Goal: Task Accomplishment & Management: Use online tool/utility

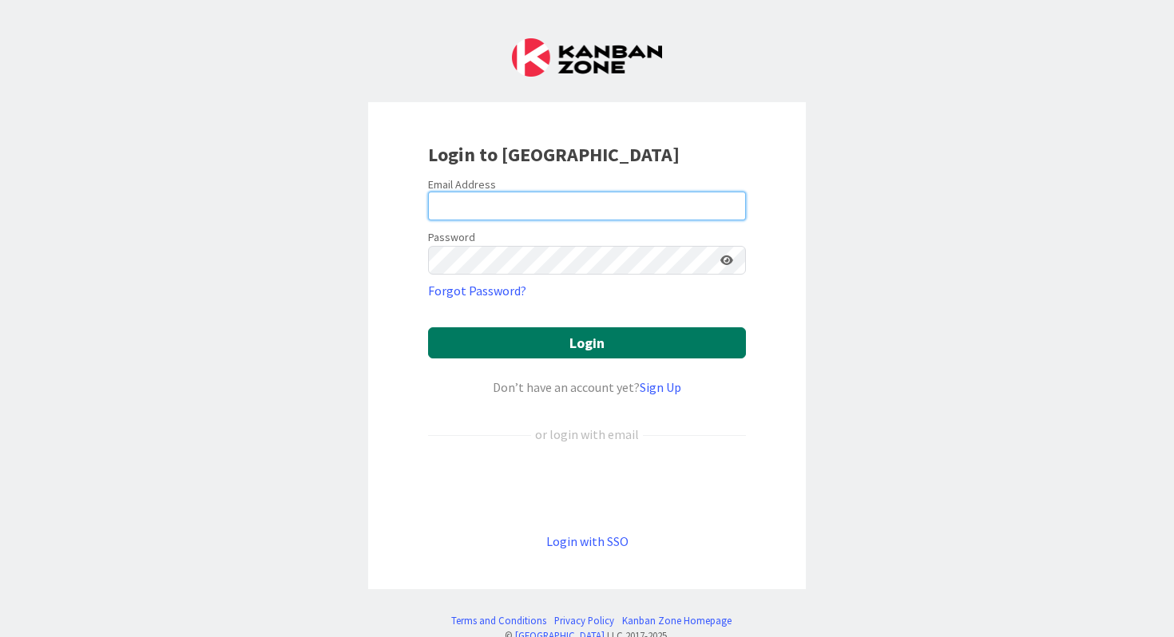
type input "[EMAIL_ADDRESS][DOMAIN_NAME]"
click at [601, 336] on button "Login" at bounding box center [587, 342] width 318 height 31
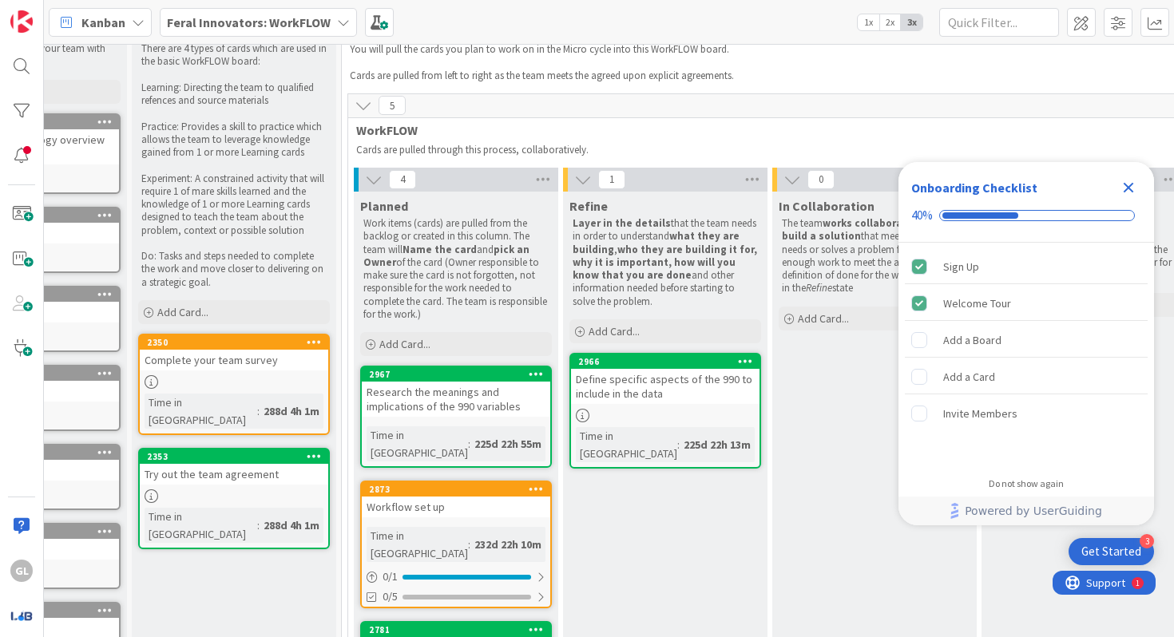
scroll to position [52, 127]
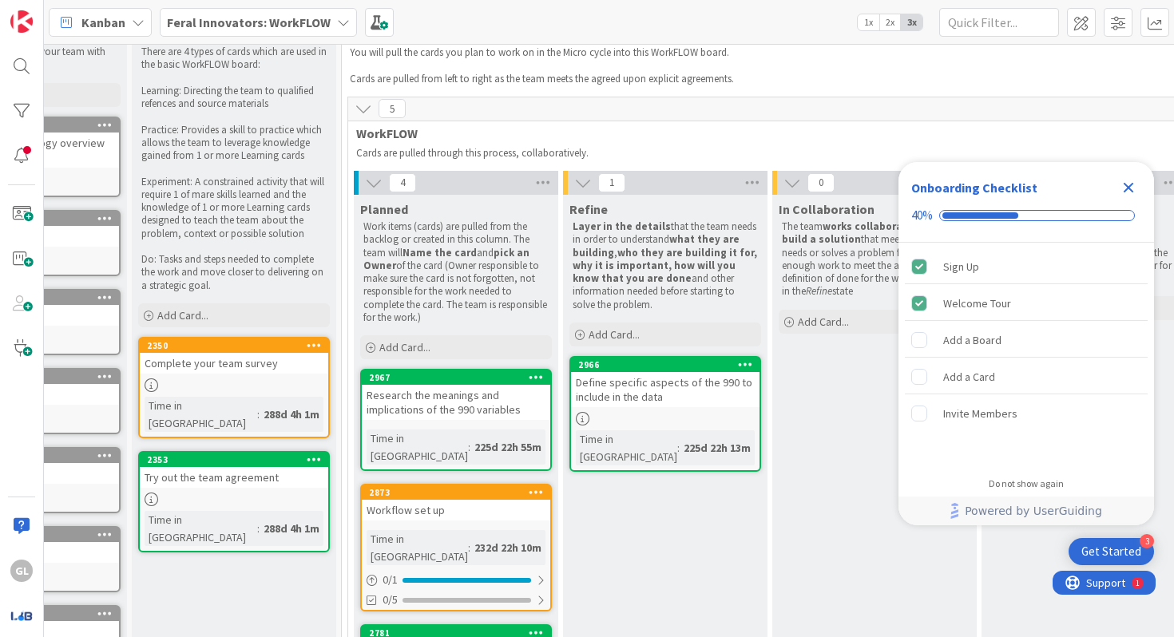
click at [252, 25] on b "Feral Innovators: WorkFLOW" at bounding box center [249, 22] width 164 height 16
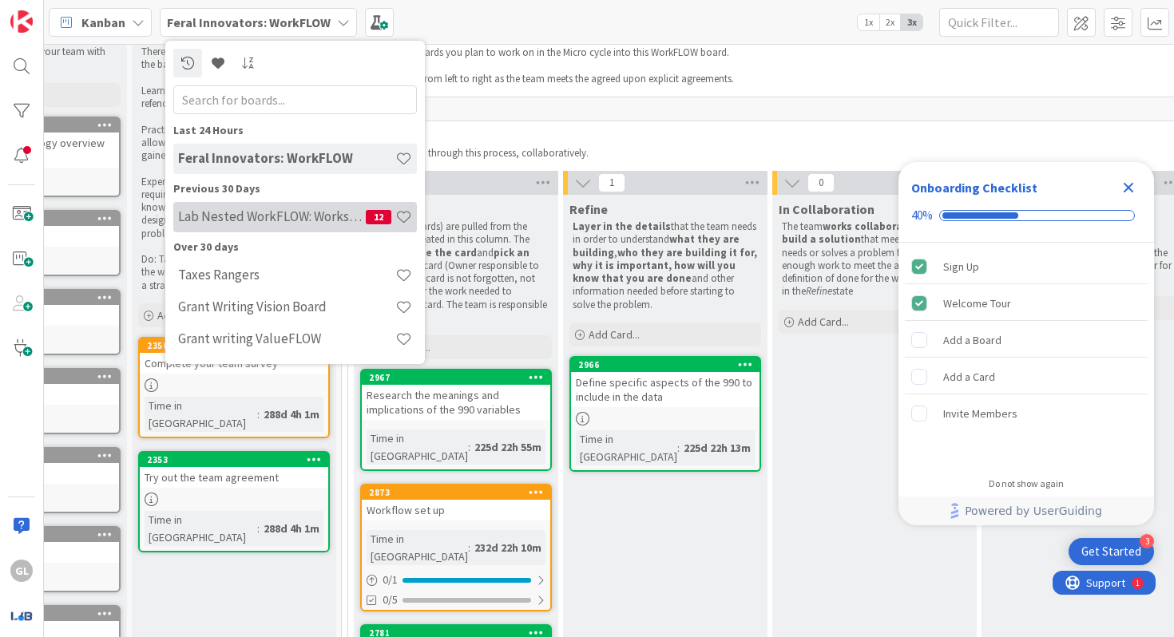
click at [273, 223] on h4 "Lab Nested WorkFLOW: Workshop" at bounding box center [272, 216] width 188 height 16
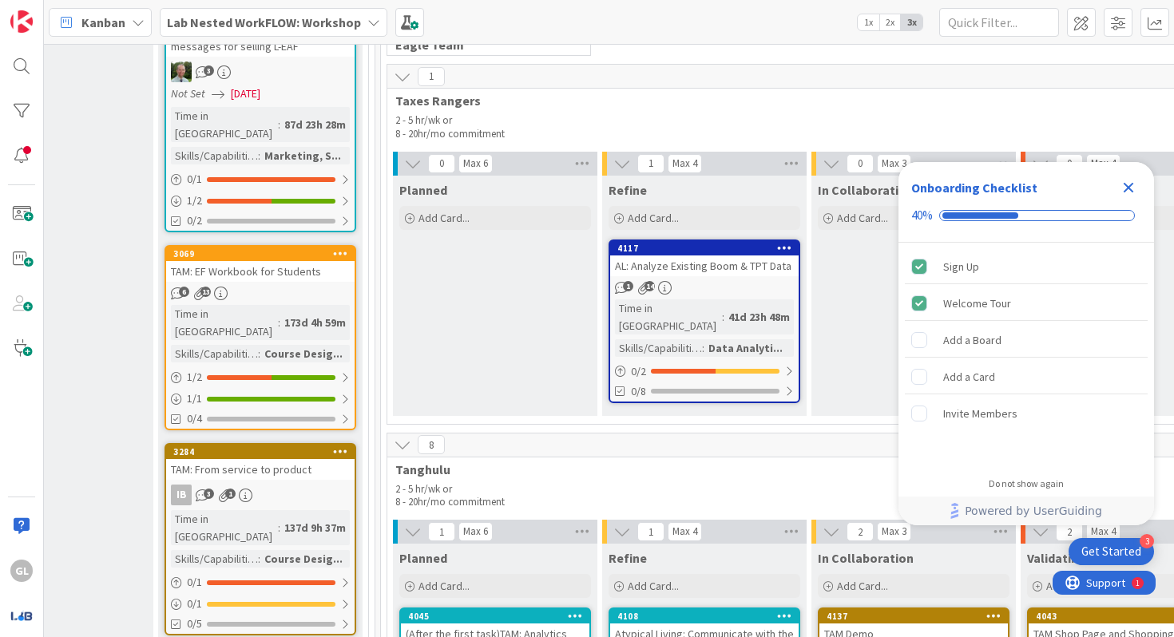
scroll to position [1384, 2218]
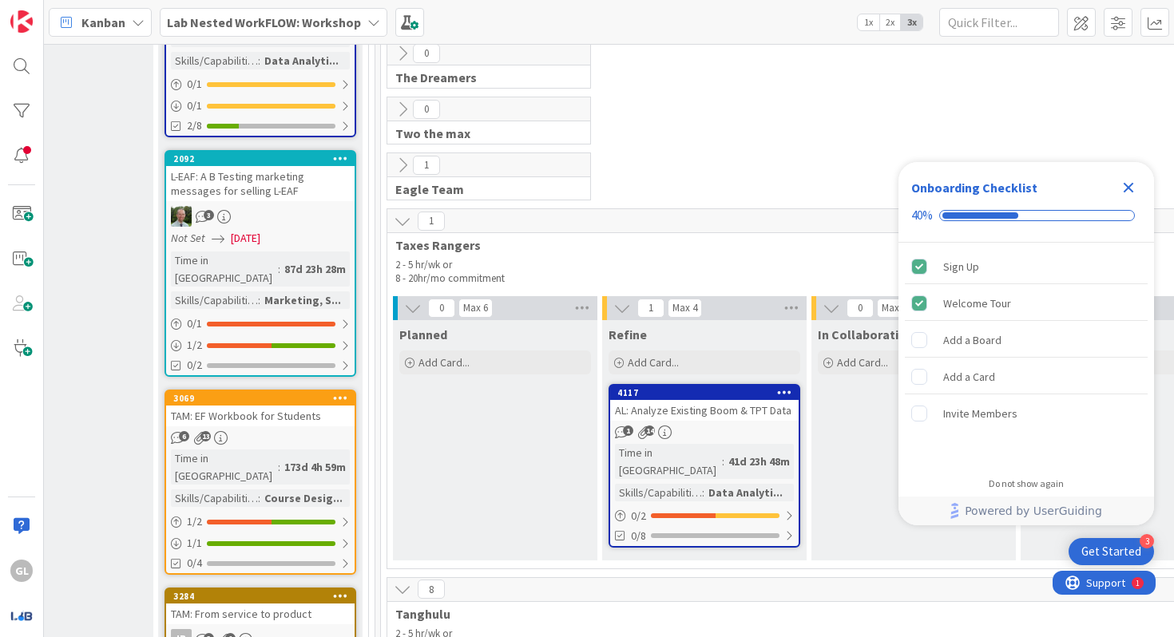
click at [758, 407] on div "AL: Analyze Existing Boom & TPT Data" at bounding box center [704, 410] width 188 height 21
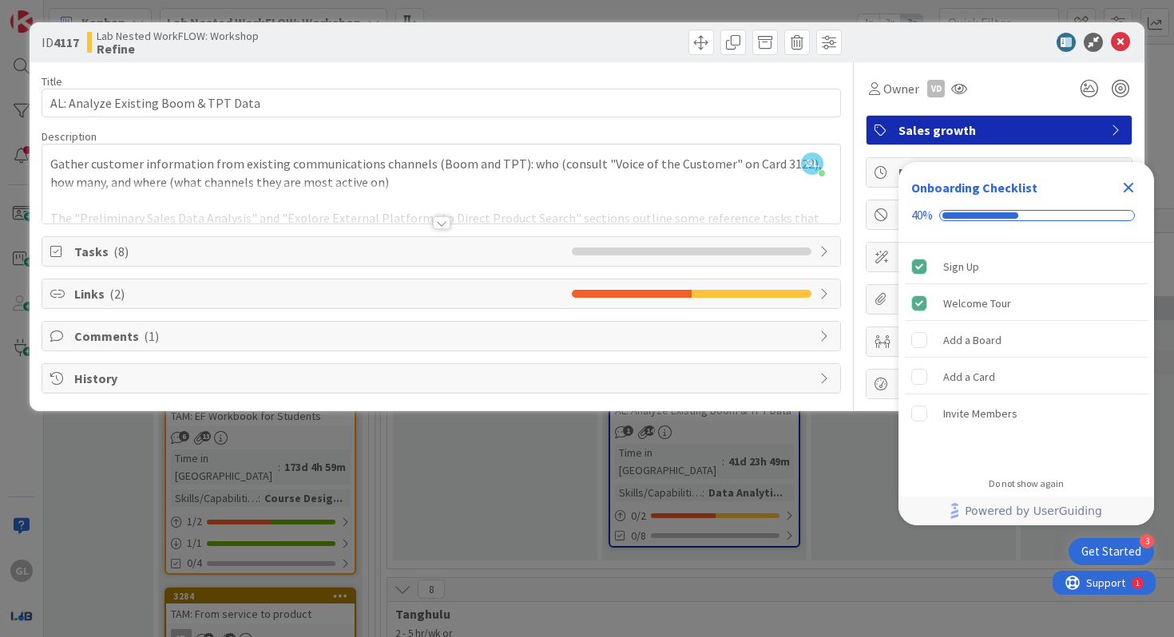
click at [437, 224] on div at bounding box center [442, 222] width 18 height 13
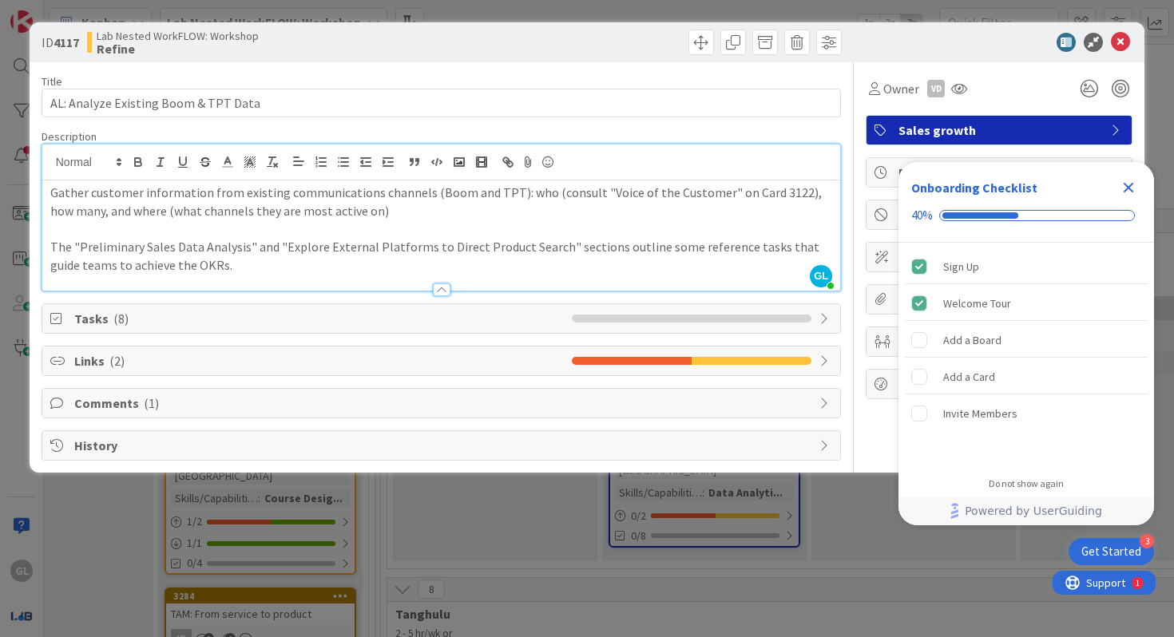
click at [1130, 194] on icon "Close Checklist" at bounding box center [1127, 187] width 19 height 19
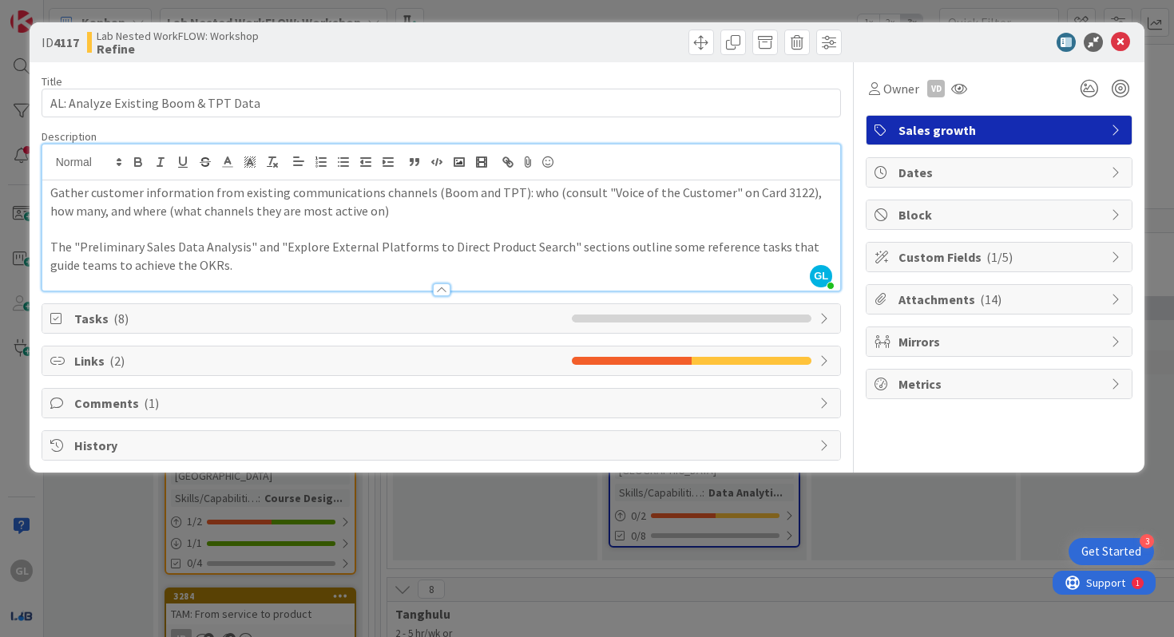
click at [197, 319] on span "Tasks ( 8 )" at bounding box center [319, 318] width 490 height 19
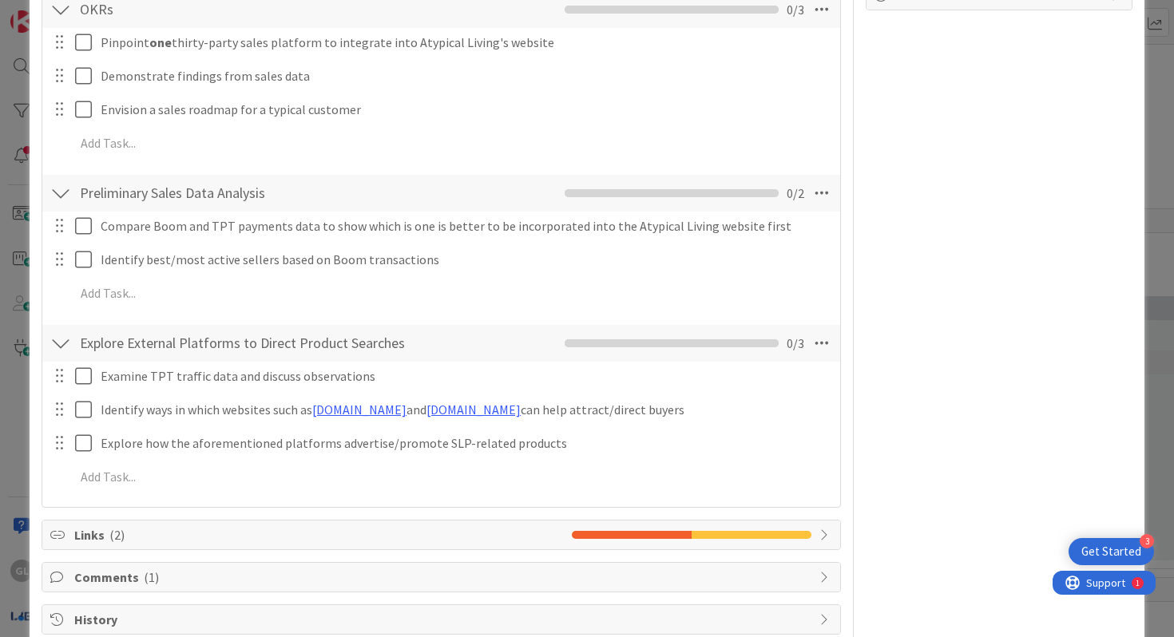
scroll to position [420, 0]
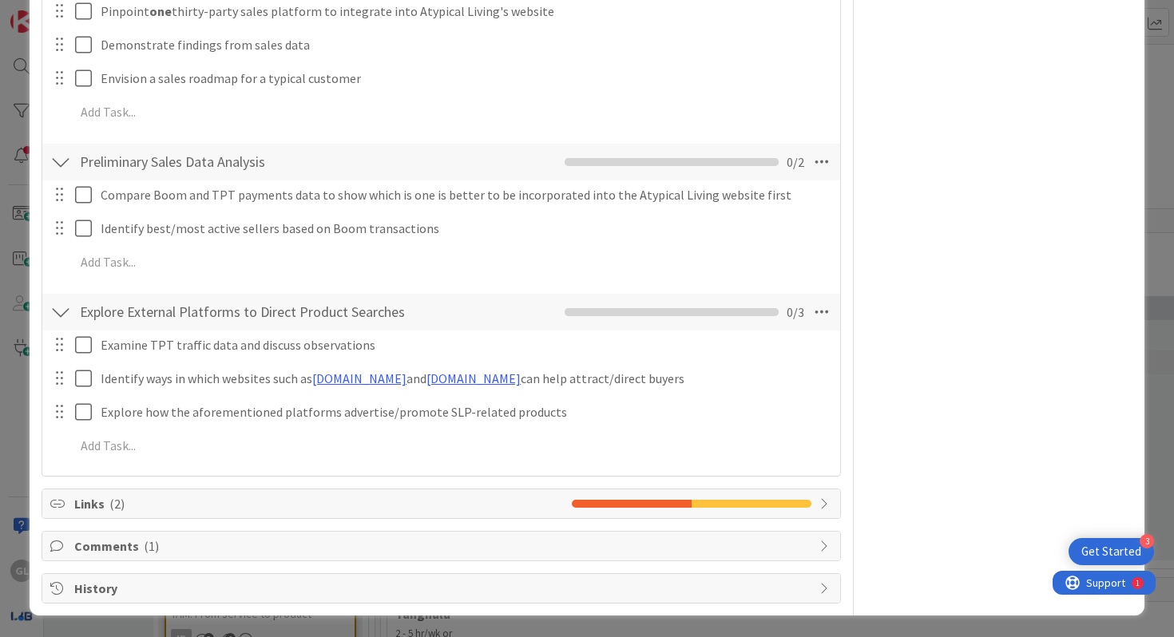
click at [275, 501] on span "Links ( 2 )" at bounding box center [319, 503] width 490 height 19
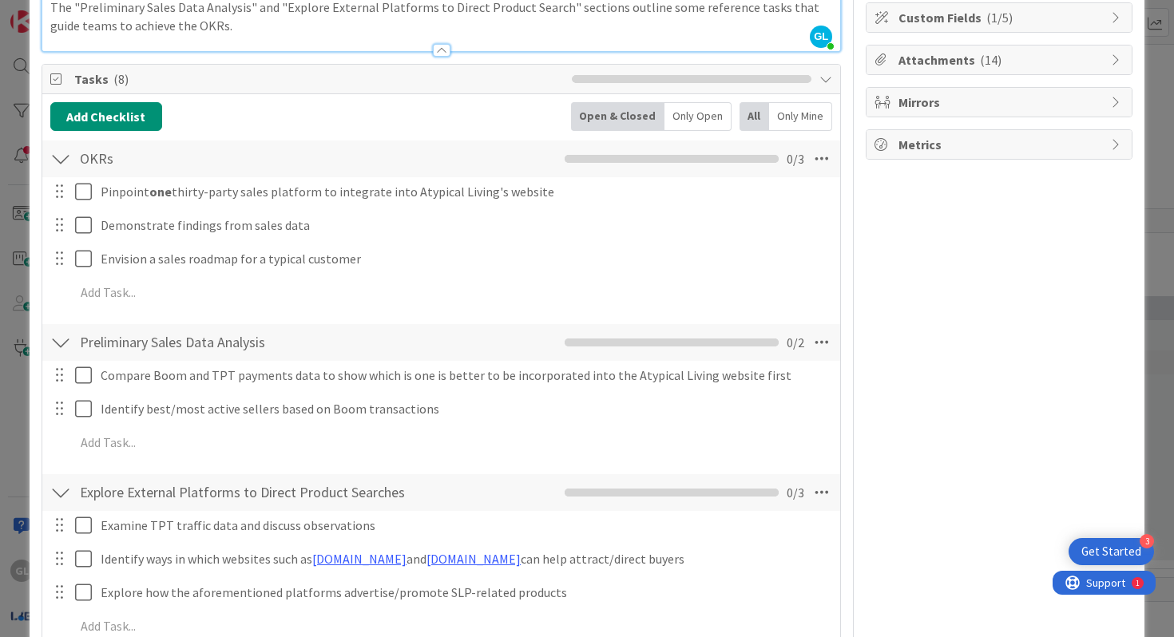
scroll to position [0, 0]
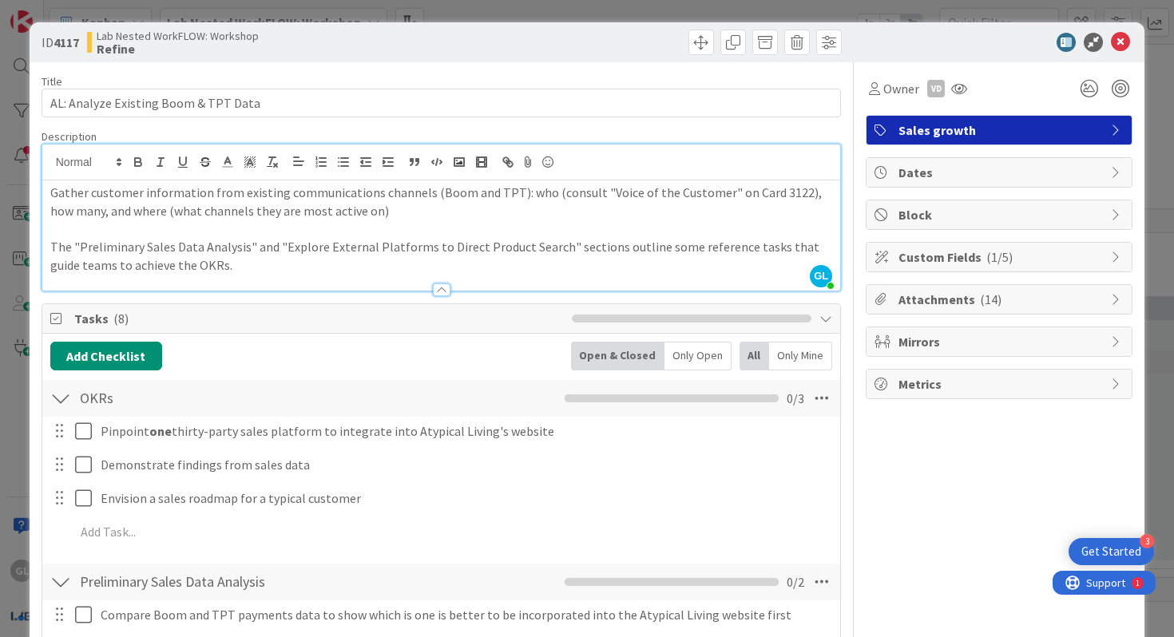
click at [991, 302] on span "( 14 )" at bounding box center [991, 299] width 22 height 16
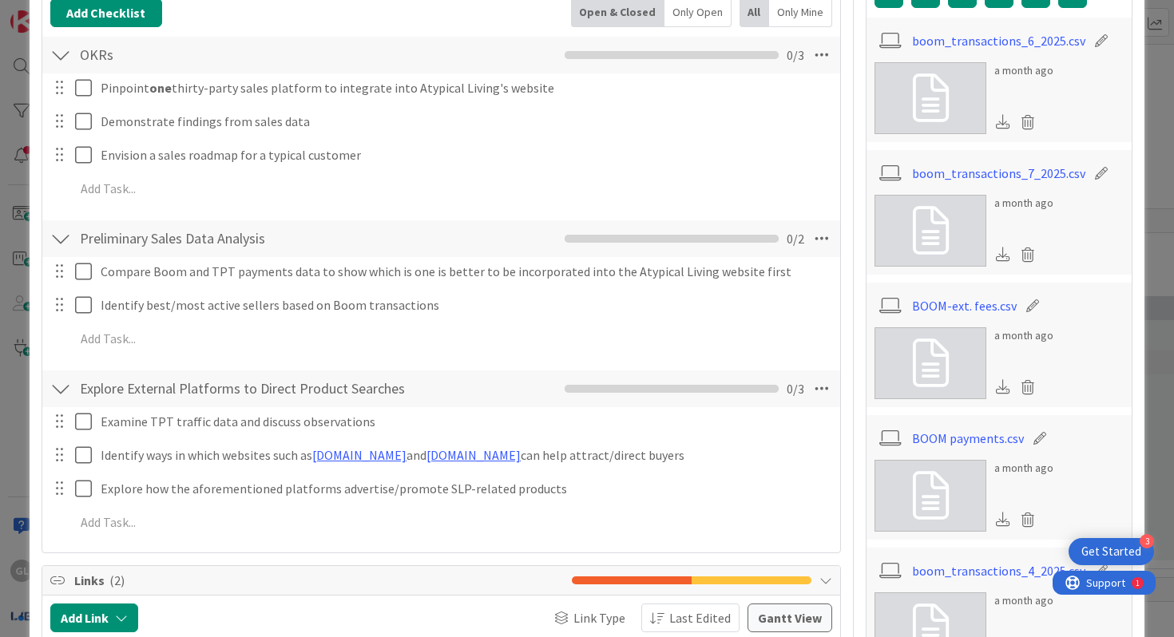
scroll to position [358, 0]
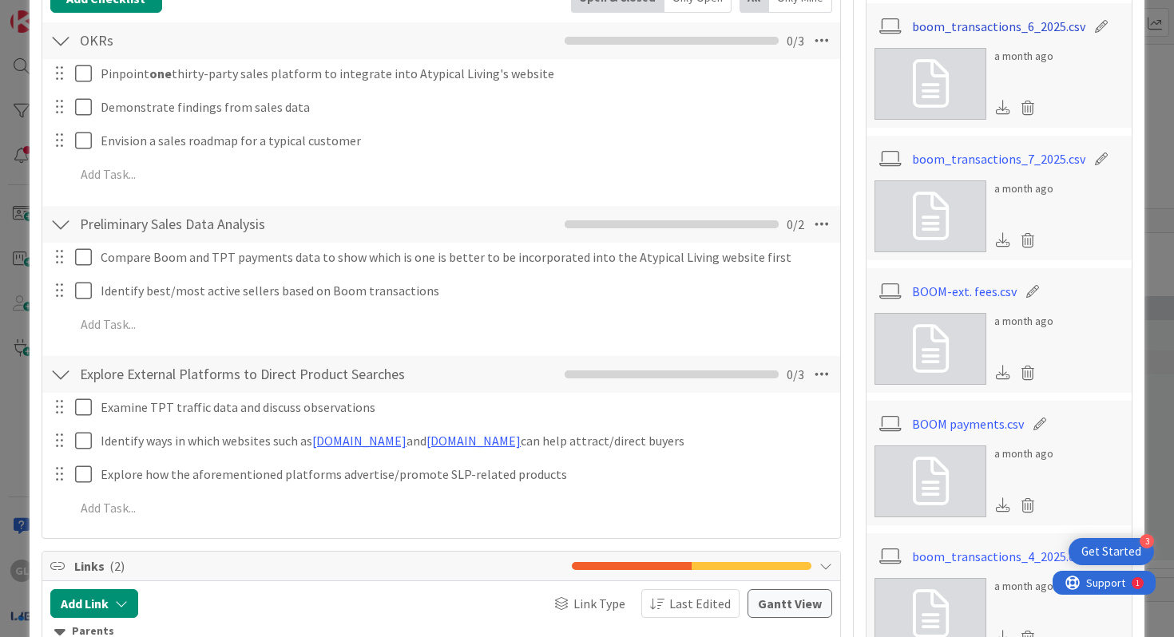
click at [948, 29] on link "boom_transactions_6_2025.csv" at bounding box center [998, 26] width 173 height 19
